Goal: Information Seeking & Learning: Learn about a topic

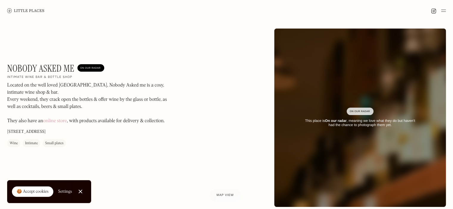
click at [37, 10] on img at bounding box center [25, 10] width 37 height 4
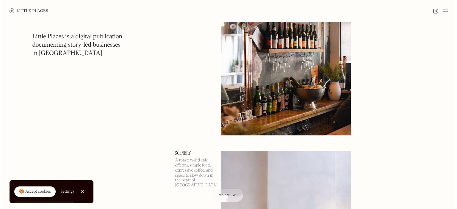
scroll to position [596, 0]
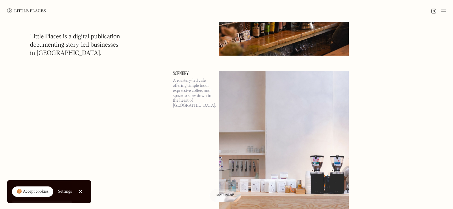
click at [185, 74] on link "Scenery" at bounding box center [192, 73] width 39 height 5
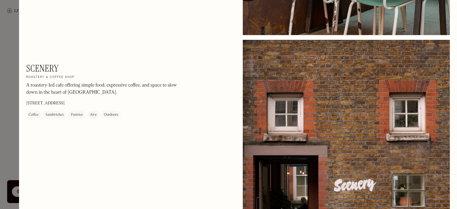
scroll to position [566, 0]
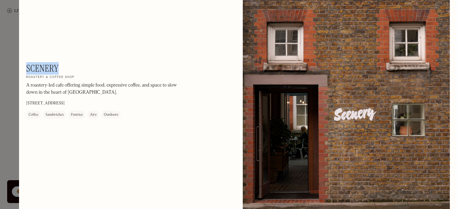
drag, startPoint x: 27, startPoint y: 68, endPoint x: 66, endPoint y: 66, distance: 39.0
click at [66, 66] on div "Scenery On Our Radar Roastery & coffee shop A roastery-led cafe offering simple…" at bounding box center [106, 91] width 161 height 56
copy h1 "Scenery"
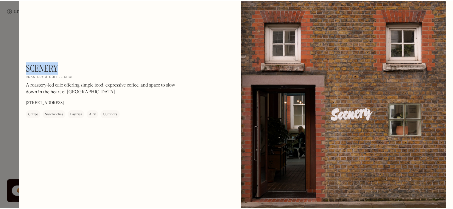
scroll to position [655, 0]
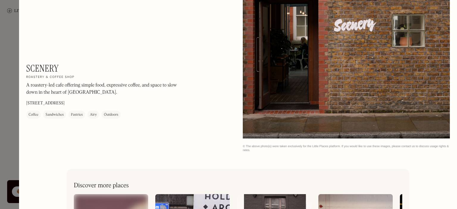
click at [8, 68] on div at bounding box center [228, 104] width 457 height 209
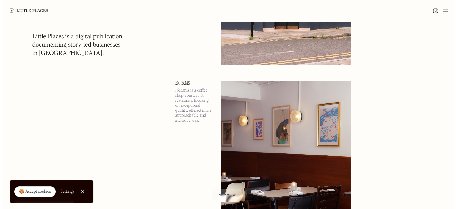
scroll to position [1251, 0]
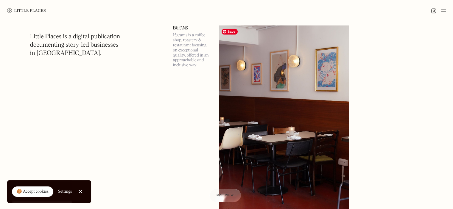
click at [250, 72] on img at bounding box center [284, 120] width 130 height 188
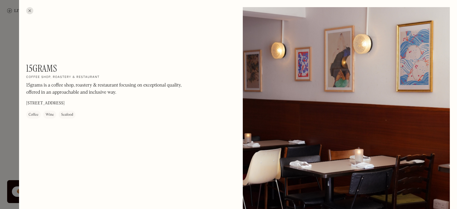
click at [9, 59] on div at bounding box center [228, 104] width 457 height 209
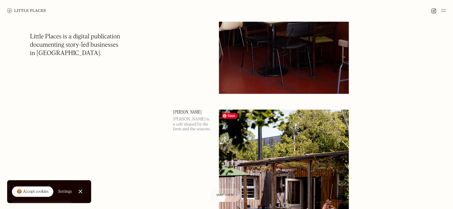
scroll to position [1400, 0]
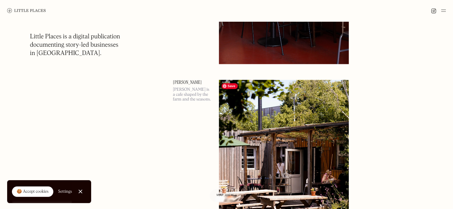
click at [292, 108] on img at bounding box center [284, 174] width 130 height 188
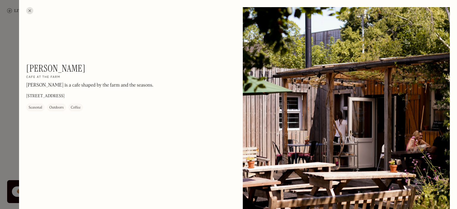
click at [31, 9] on div at bounding box center [29, 10] width 7 height 7
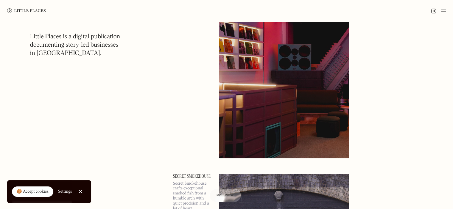
scroll to position [2323, 0]
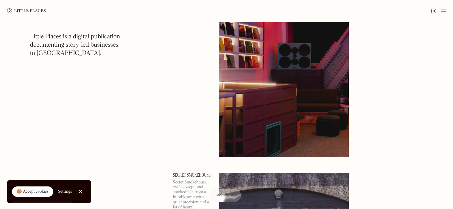
click at [303, 101] on img at bounding box center [284, 64] width 130 height 188
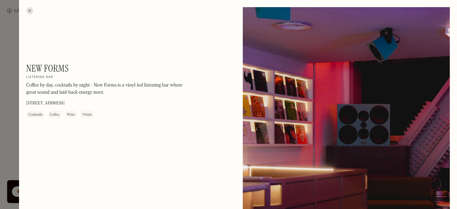
click at [1, 64] on div at bounding box center [228, 104] width 457 height 209
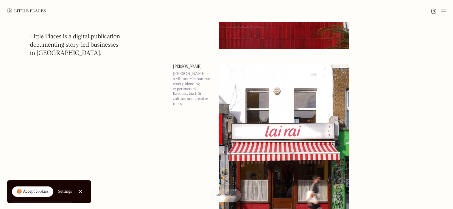
scroll to position [3275, 0]
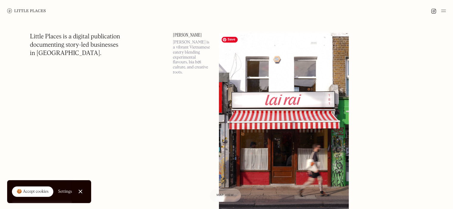
click at [252, 109] on img at bounding box center [284, 127] width 130 height 188
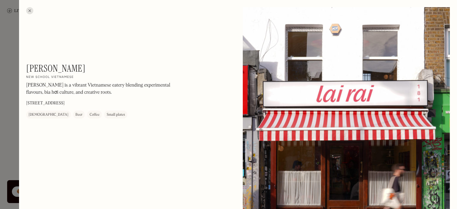
click at [6, 95] on div at bounding box center [228, 104] width 457 height 209
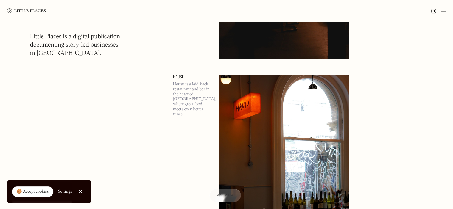
scroll to position [4705, 0]
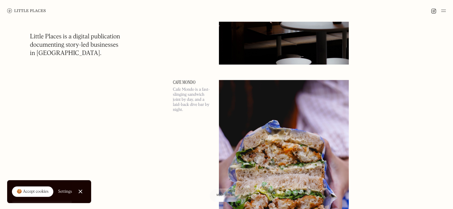
scroll to position [4943, 0]
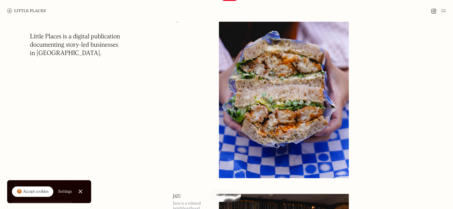
click at [311, 90] on img at bounding box center [284, 85] width 130 height 188
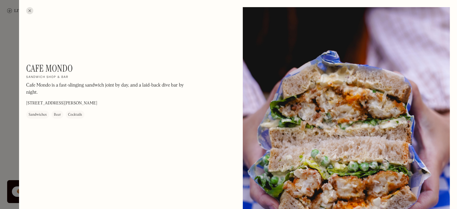
click at [13, 98] on div at bounding box center [228, 104] width 457 height 209
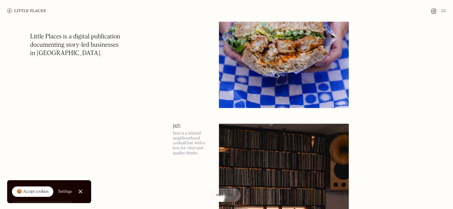
scroll to position [5062, 0]
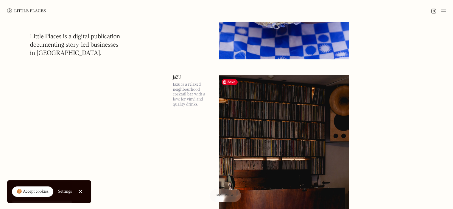
click at [306, 107] on img at bounding box center [284, 169] width 130 height 188
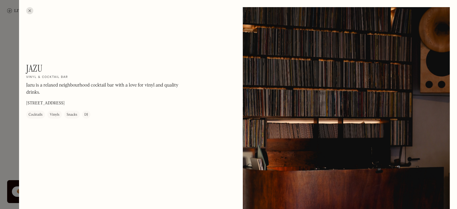
click at [12, 103] on div at bounding box center [228, 104] width 457 height 209
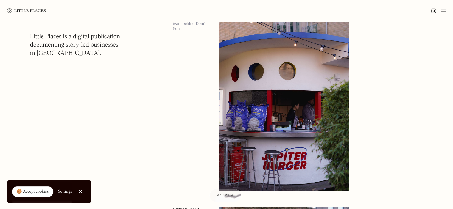
scroll to position [6402, 0]
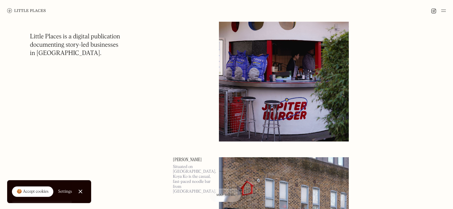
click at [303, 99] on img at bounding box center [284, 48] width 130 height 188
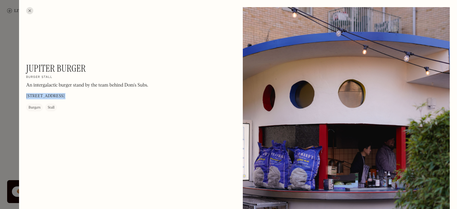
click at [26, 92] on div "Jupiter Burger On Our Radar Burger stall An intergalactic burger stand by the t…" at bounding box center [238, 143] width 438 height 287
copy p "13-23 Westgate St, London E8 3RL"
drag, startPoint x: 27, startPoint y: 10, endPoint x: 38, endPoint y: 26, distance: 19.7
click at [28, 10] on div at bounding box center [29, 10] width 7 height 7
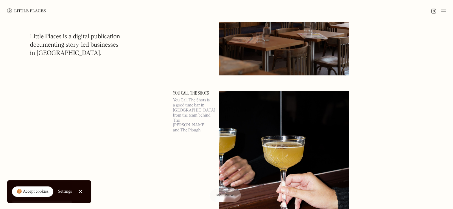
scroll to position [7534, 0]
